Goal: Task Accomplishment & Management: Manage account settings

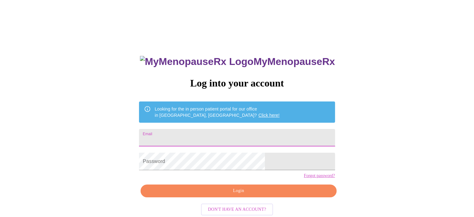
click at [197, 132] on input "Email" at bounding box center [237, 137] width 196 height 17
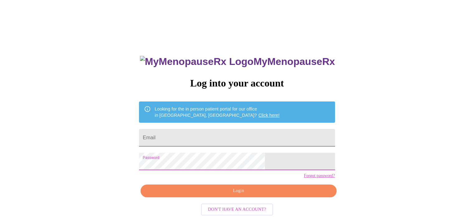
click at [235, 136] on input "Email" at bounding box center [237, 137] width 196 height 17
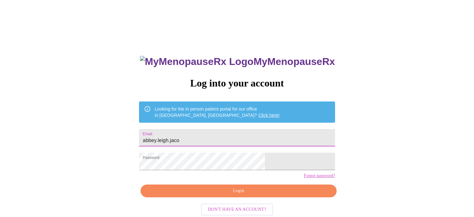
type input "[EMAIL_ADDRESS][PERSON_NAME][DOMAIN_NAME]"
click at [252, 195] on span "Login" at bounding box center [238, 191] width 181 height 8
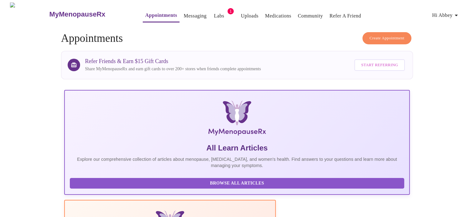
click at [195, 11] on button "Messaging" at bounding box center [195, 16] width 28 height 12
click at [186, 12] on link "Messaging" at bounding box center [195, 16] width 23 height 9
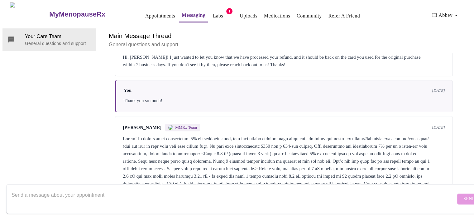
scroll to position [879, 0]
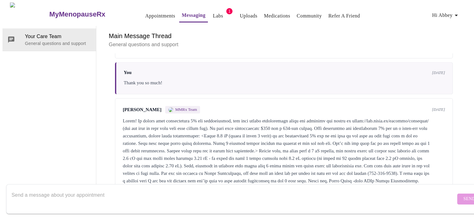
click at [276, 117] on div at bounding box center [284, 150] width 322 height 67
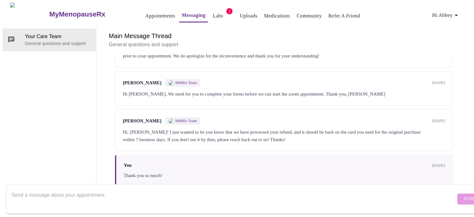
scroll to position [0, 0]
click at [145, 12] on link "Appointments" at bounding box center [160, 16] width 30 height 9
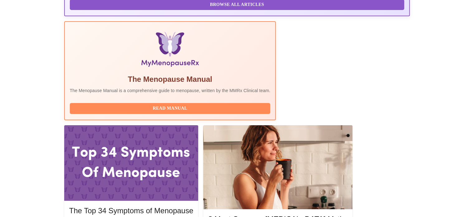
scroll to position [249, 0]
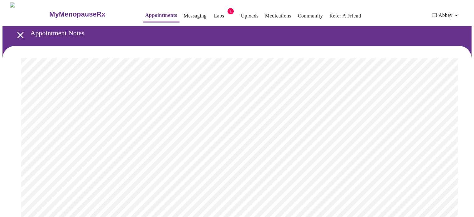
click at [21, 32] on icon "open drawer" at bounding box center [20, 35] width 11 height 11
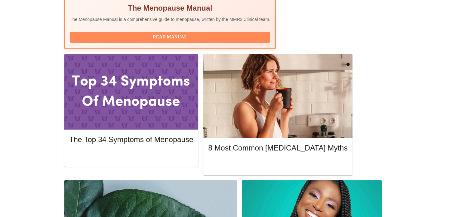
scroll to position [218, 0]
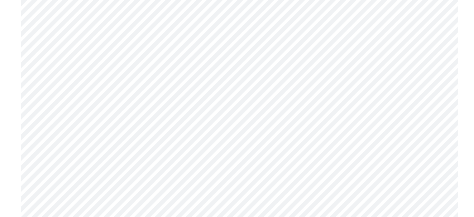
scroll to position [526, 0]
